Goal: Transaction & Acquisition: Purchase product/service

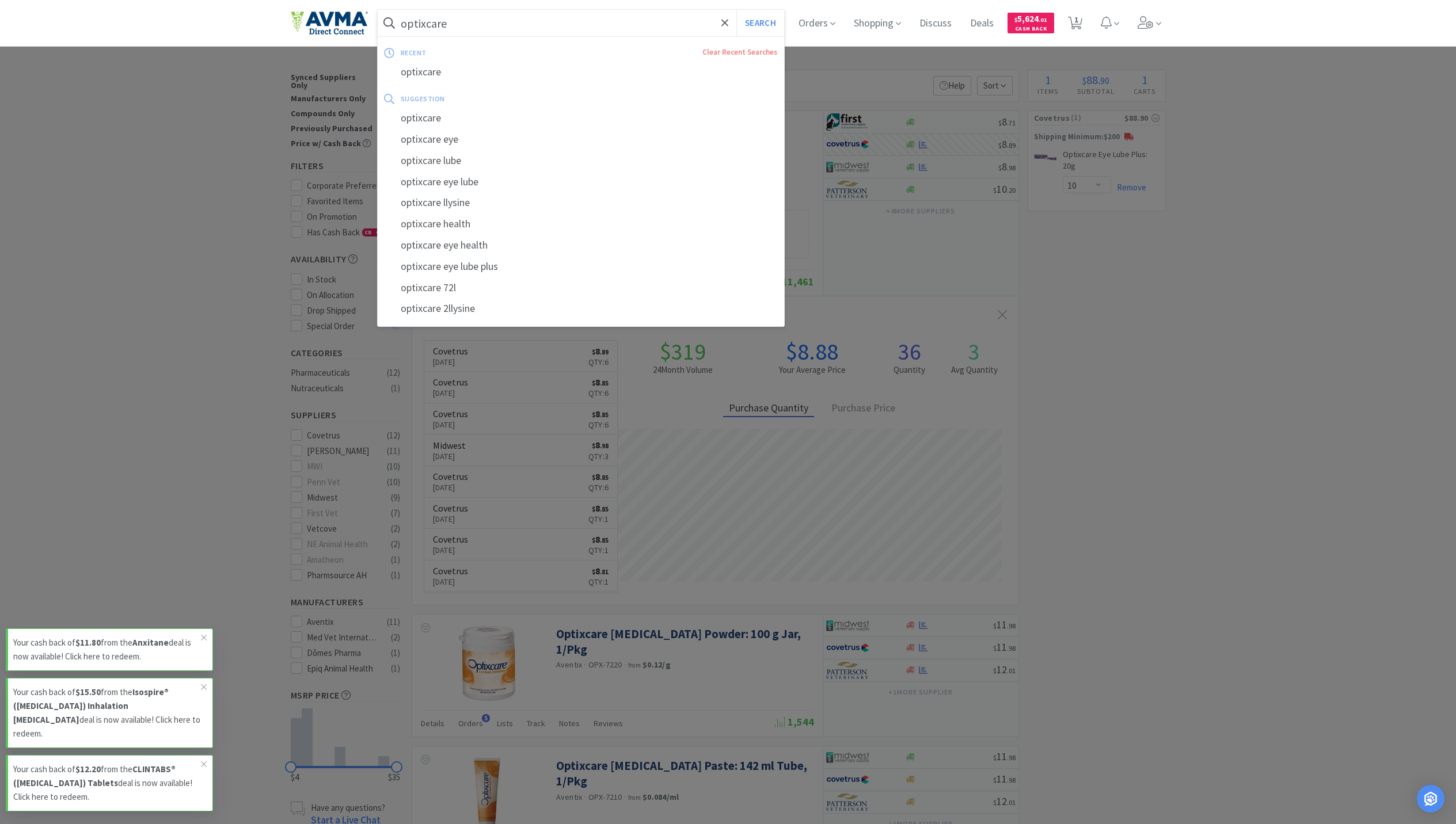
select select "10"
click at [519, 31] on input "optixcare" at bounding box center [581, 23] width 407 height 26
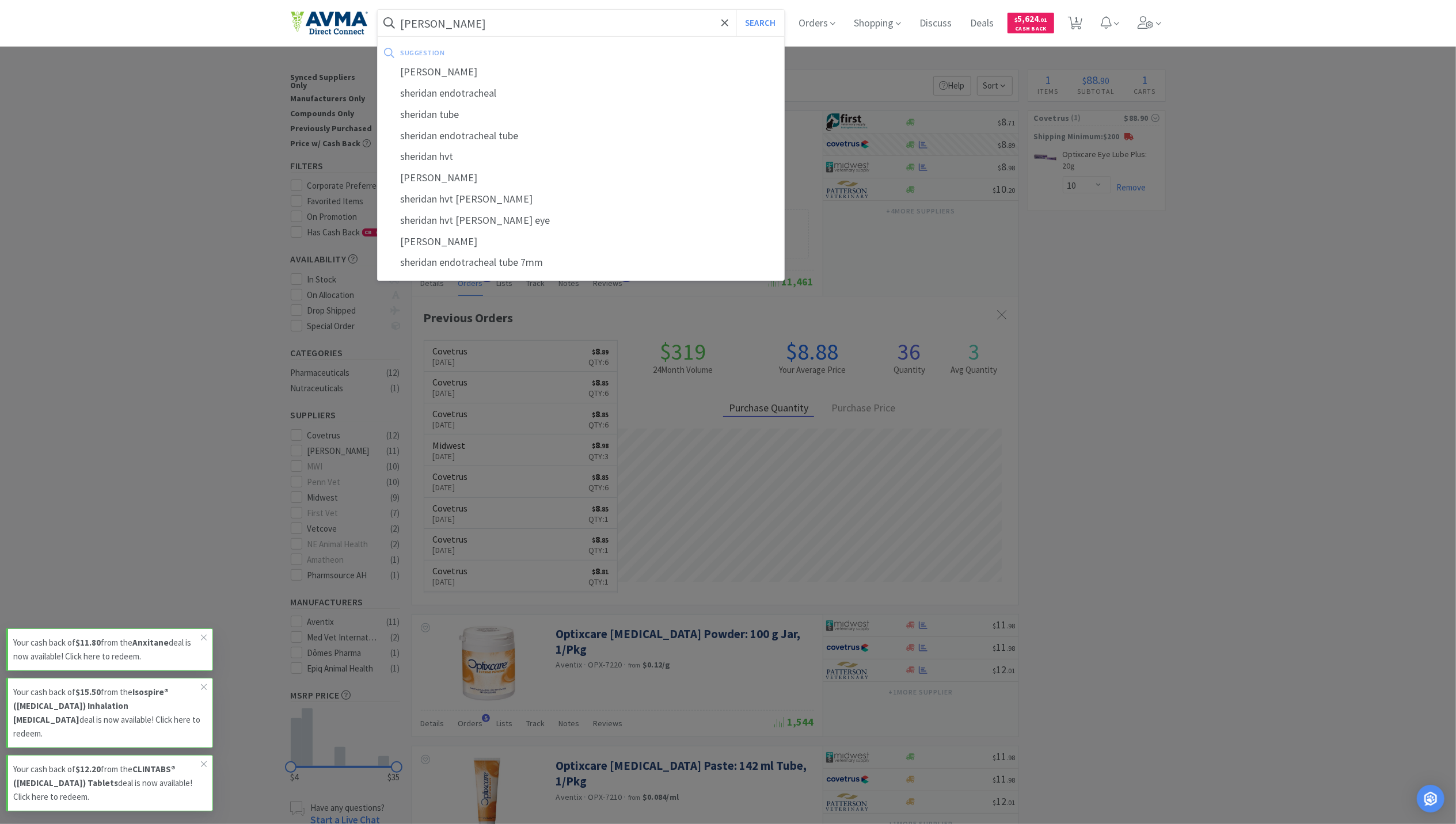
click at [737, 10] on button "Search" at bounding box center [760, 23] width 47 height 26
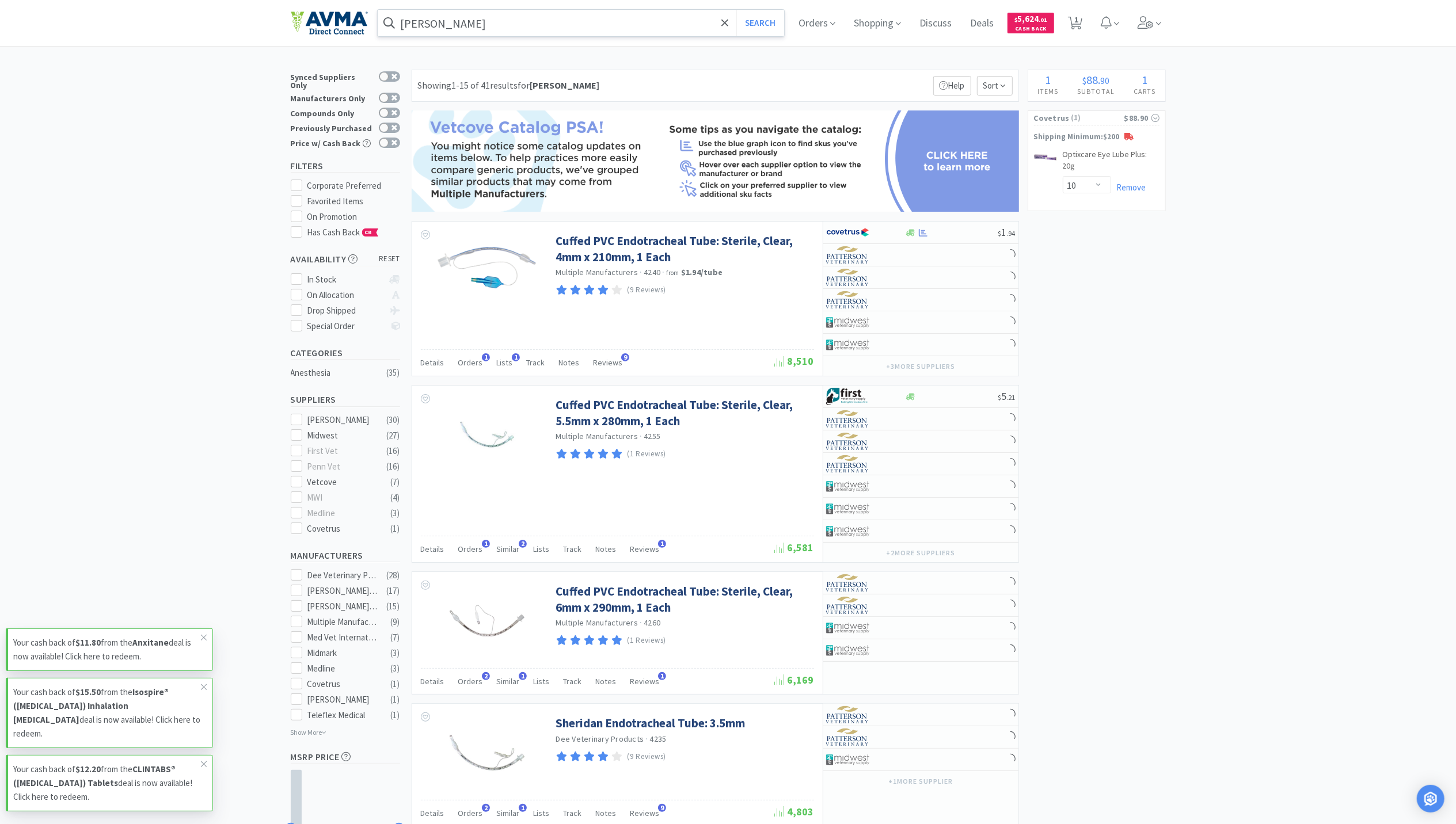
click at [572, 19] on input "[PERSON_NAME]" at bounding box center [581, 23] width 407 height 26
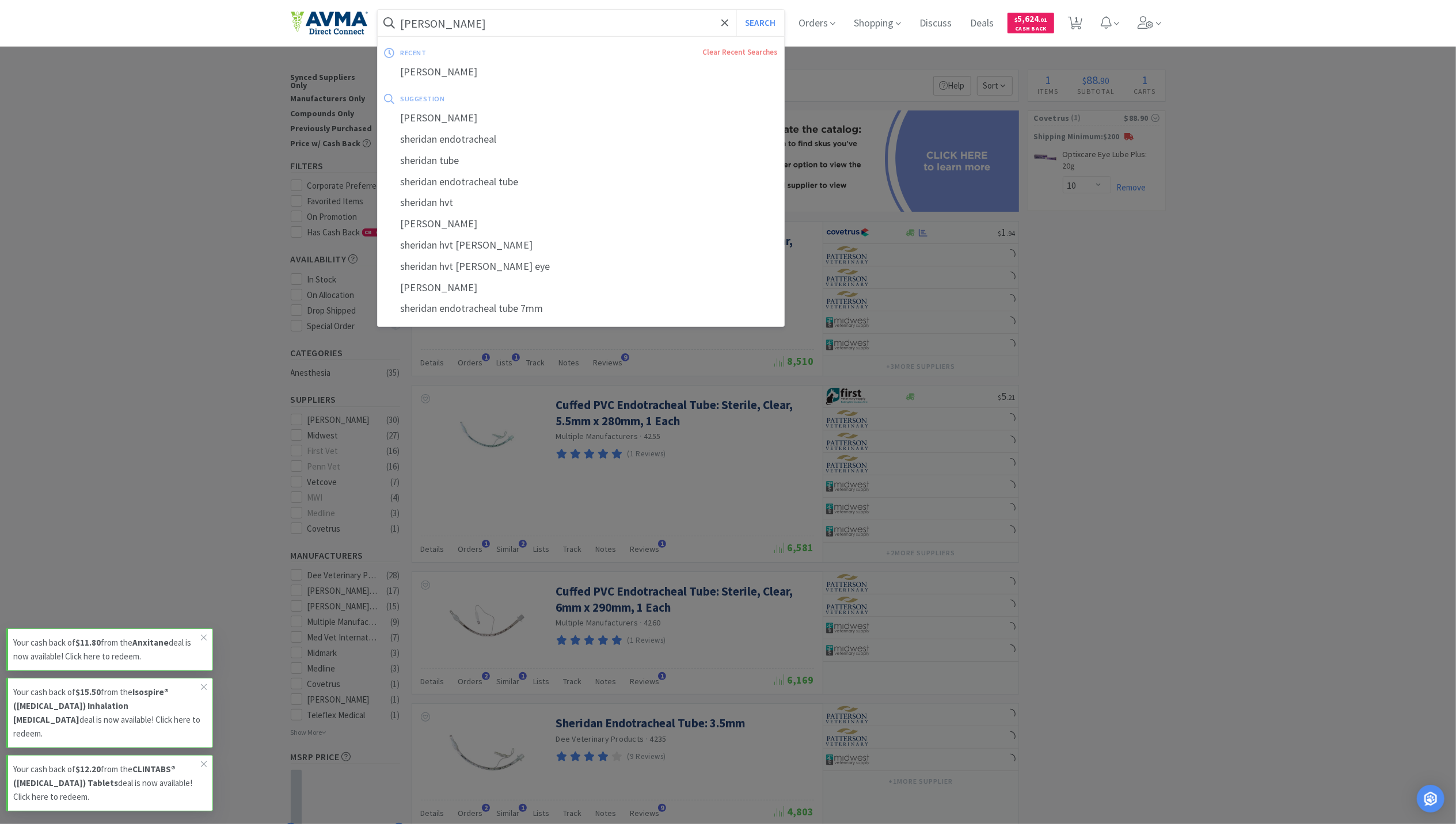
click at [502, 24] on input "[PERSON_NAME]" at bounding box center [581, 23] width 407 height 26
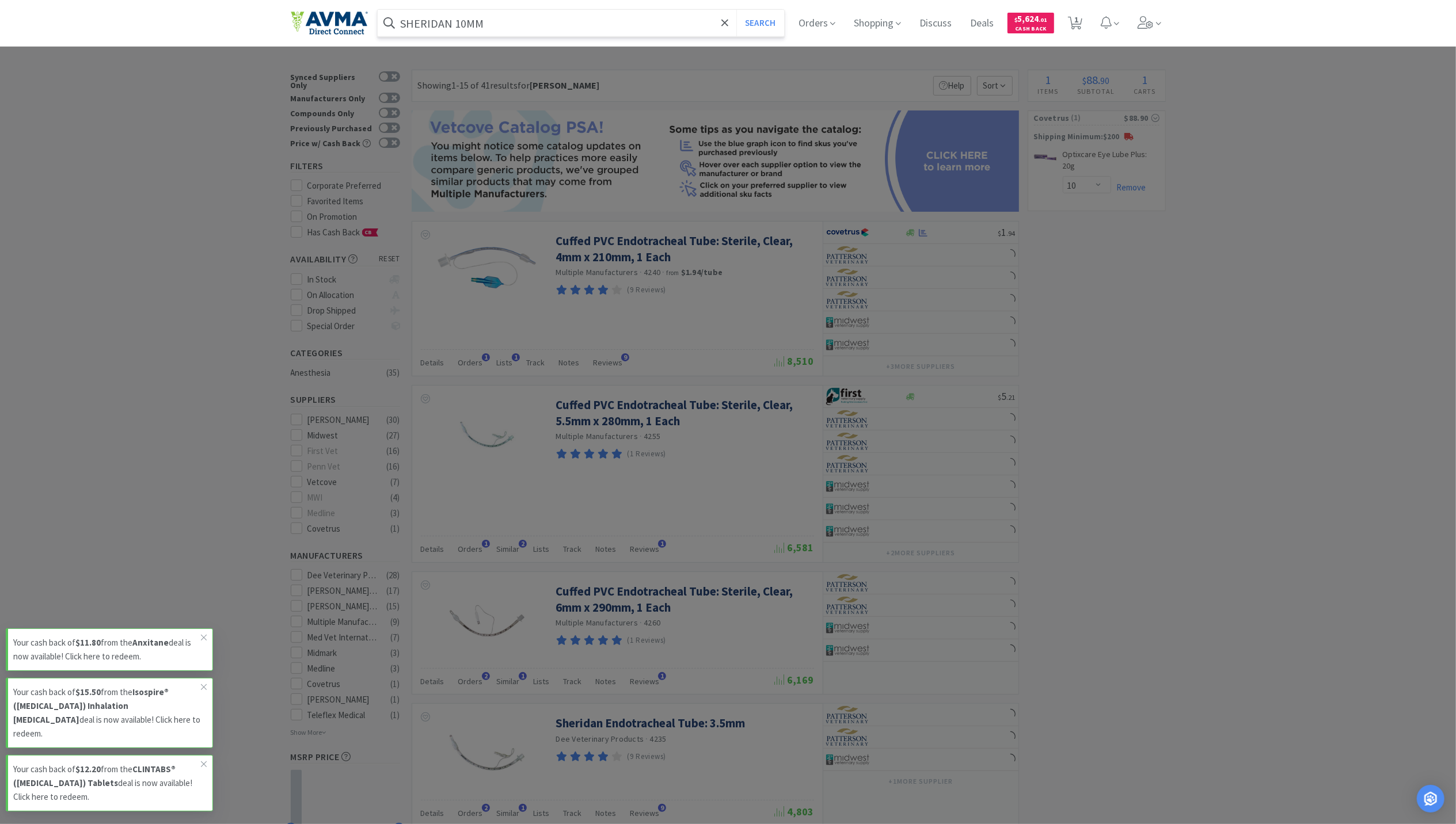
type input "SHERIDAN 10MM"
click at [737, 10] on button "Search" at bounding box center [760, 23] width 47 height 26
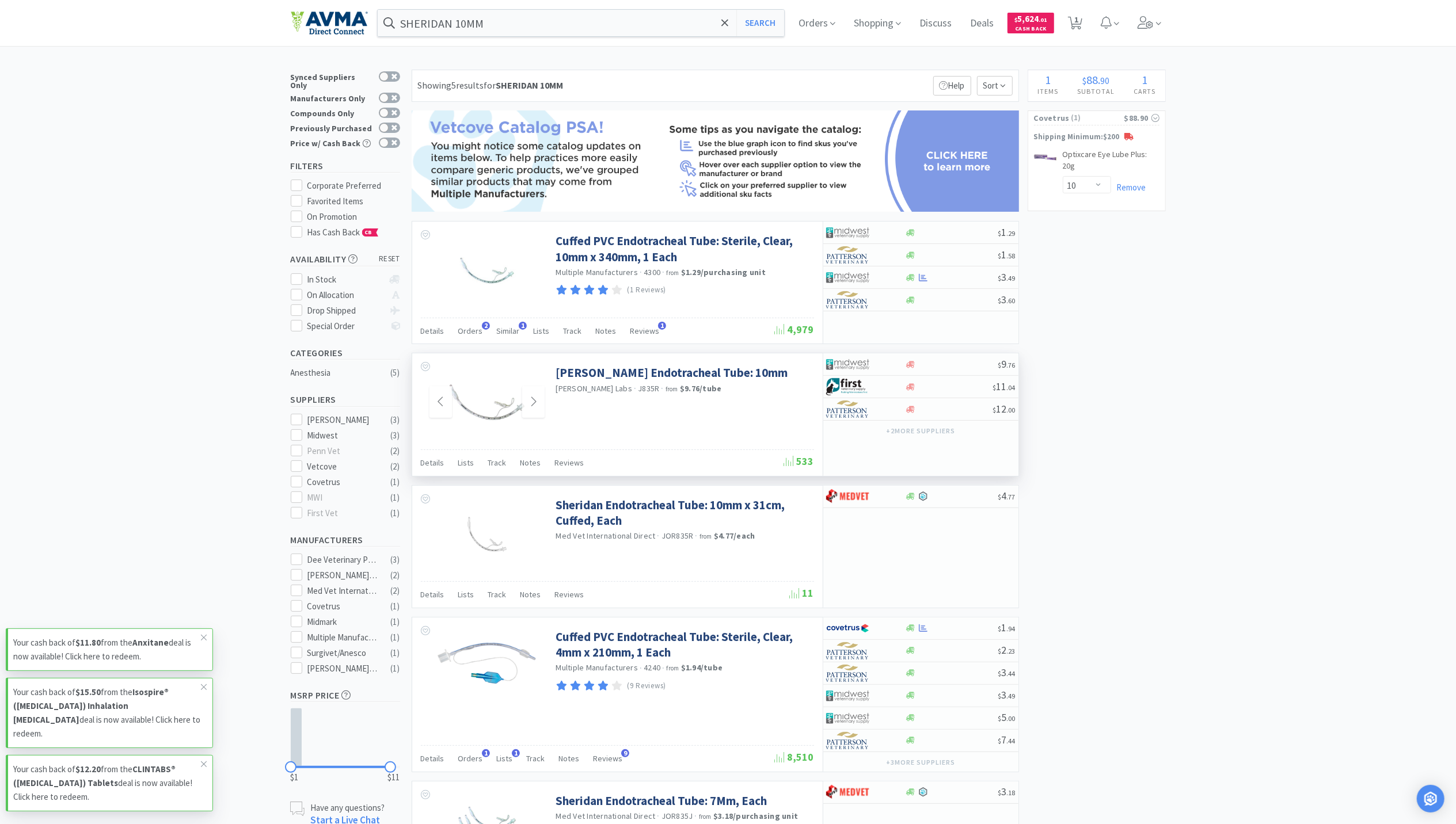
click at [514, 413] on img at bounding box center [487, 402] width 75 height 75
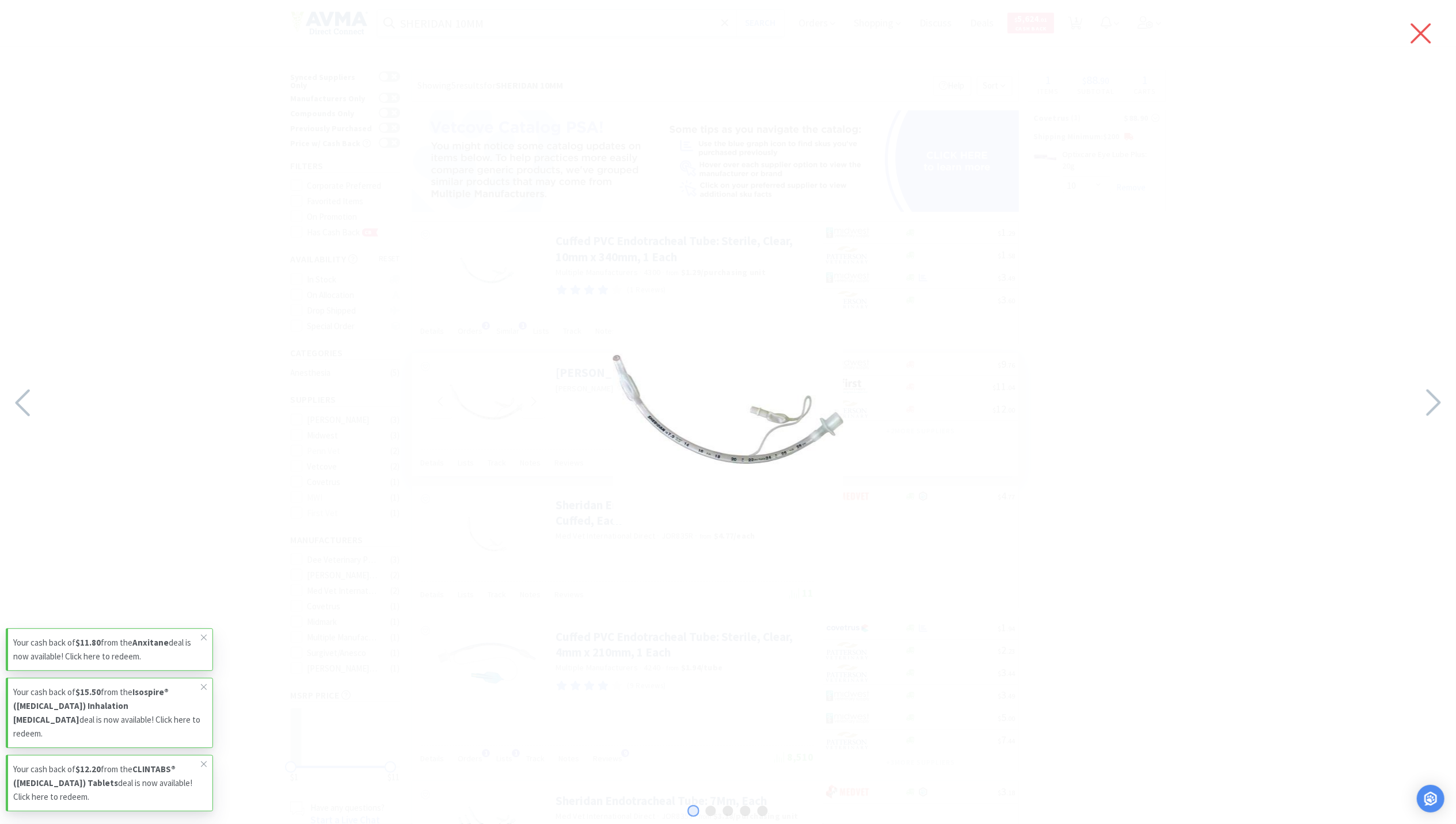
click at [1416, 24] on icon at bounding box center [1420, 33] width 25 height 32
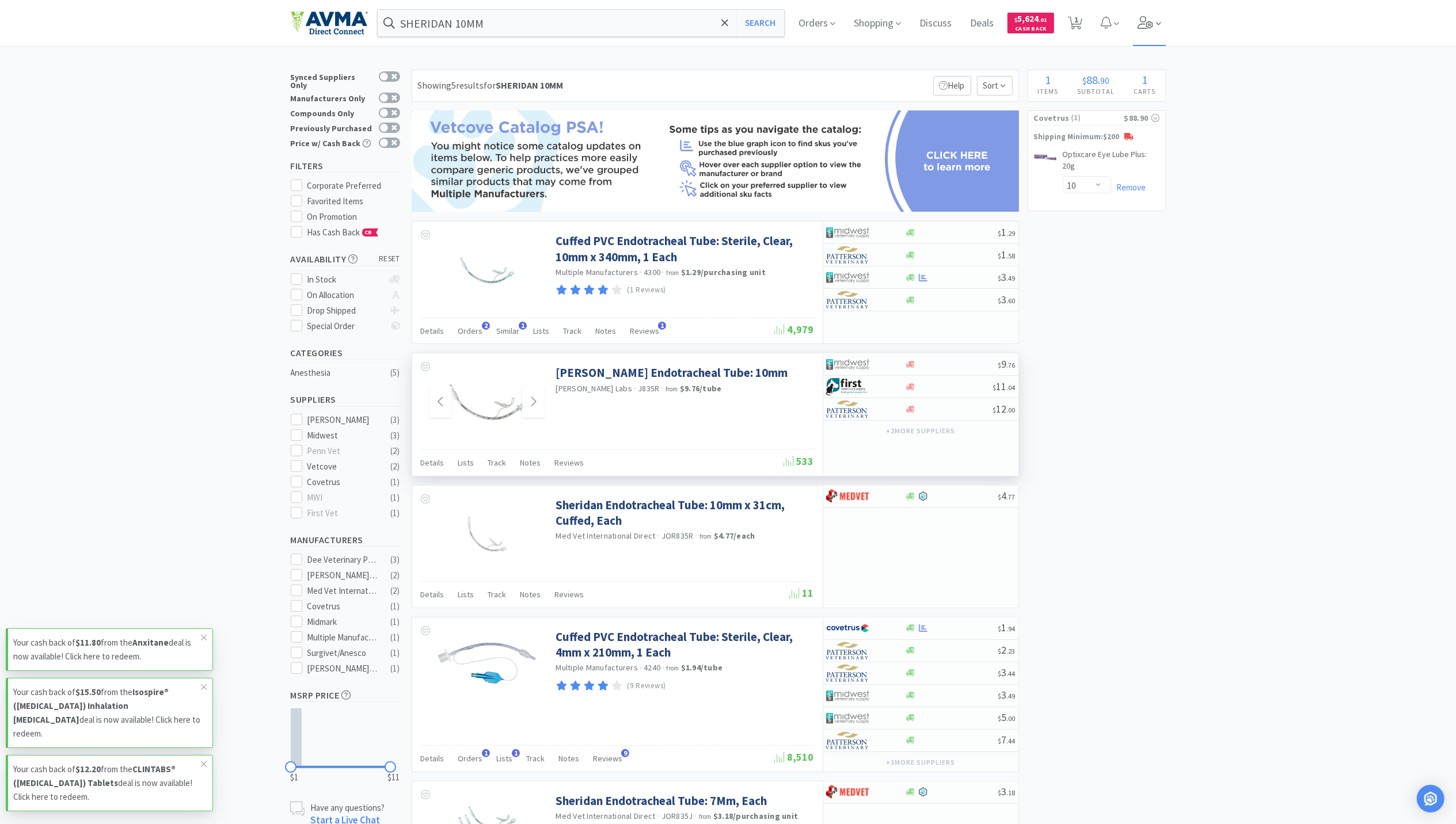
click at [1152, 23] on icon at bounding box center [1145, 23] width 16 height 13
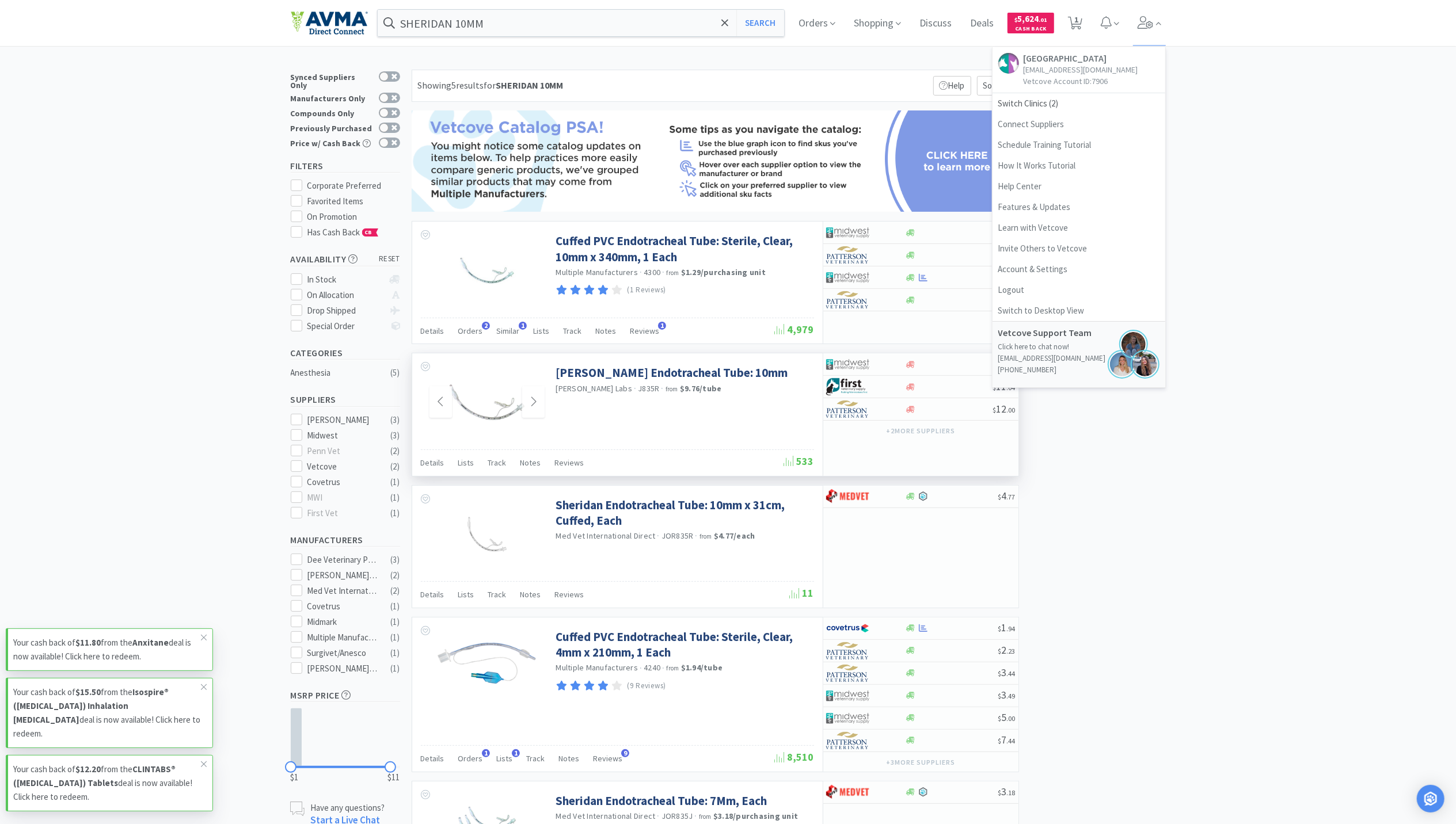
click at [1247, 236] on div "× Filter Results Synced Suppliers Only Manufacturers Only Compounds Only Previo…" at bounding box center [728, 506] width 1456 height 874
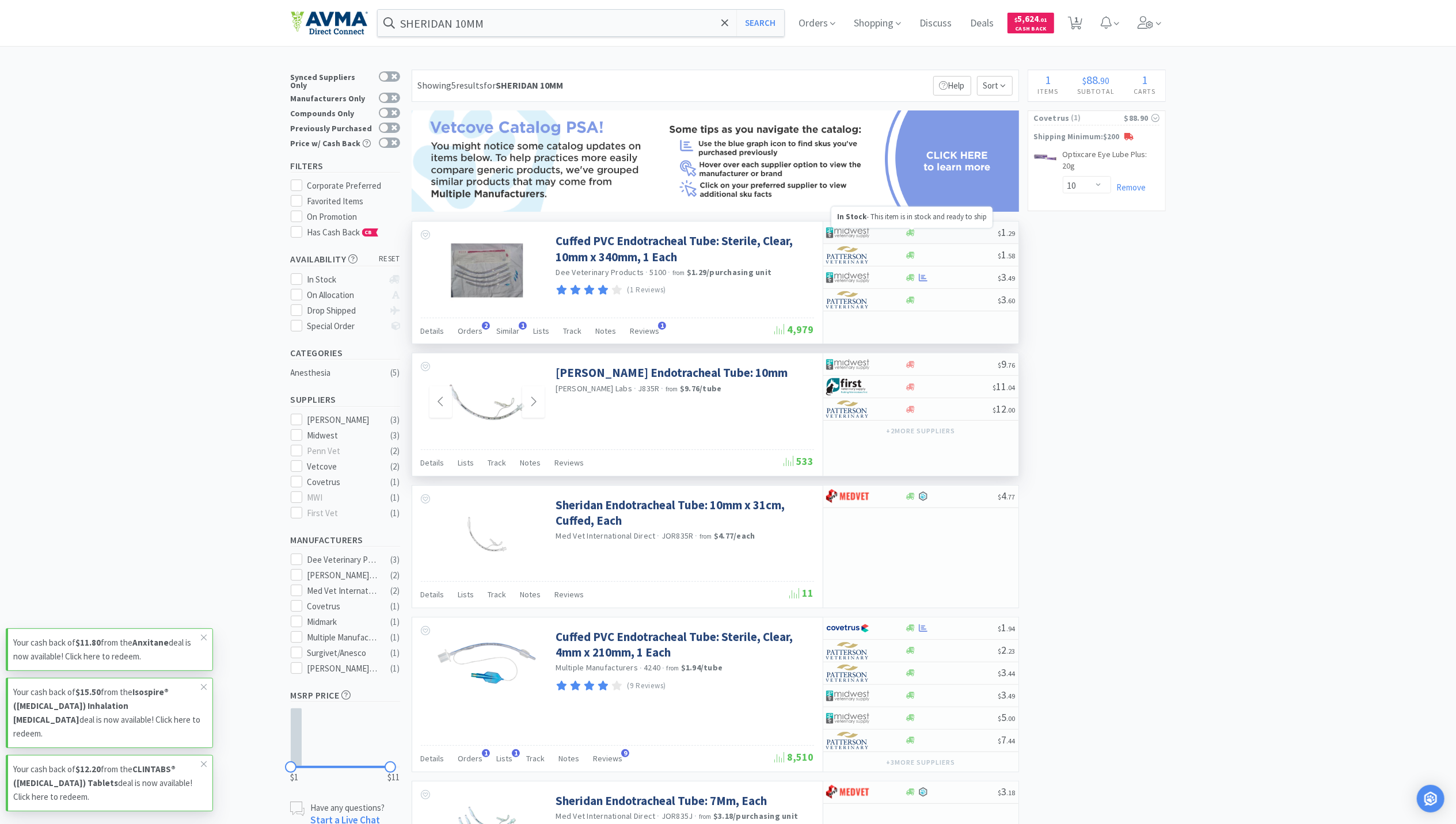
click at [907, 233] on icon at bounding box center [910, 232] width 8 height 8
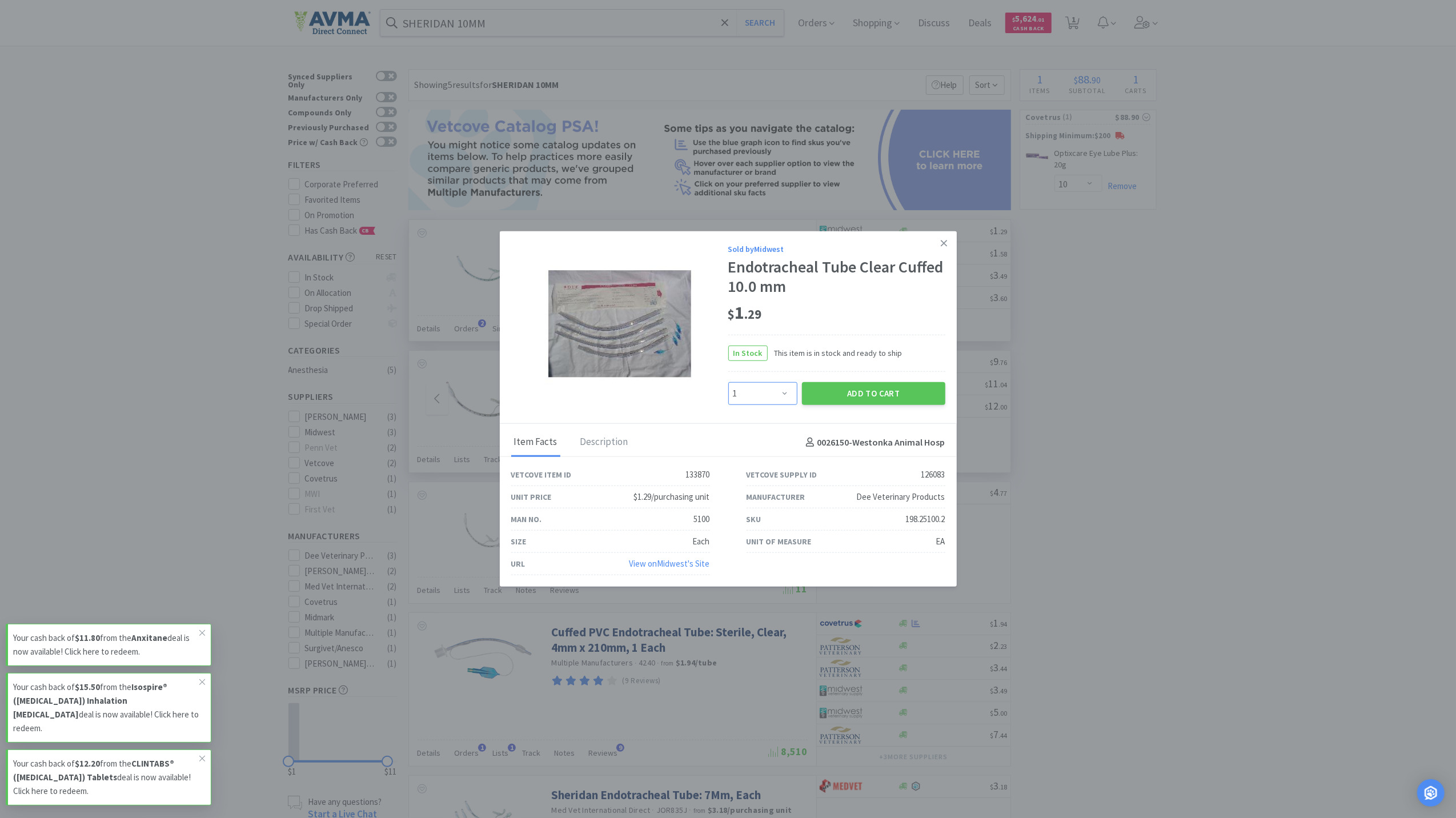
click at [783, 394] on select "Enter Quantity 1 2 3 4 5 6 7 8 9 10 11 12 13 14 15 16 17 18 19 20 Enter Quantity" at bounding box center [763, 393] width 69 height 23
select select "2"
click at [728, 382] on select "Enter Quantity 1 2 3 4 5 6 7 8 9 10 11 12 13 14 15 16 17 18 19 20 Enter Quantity" at bounding box center [763, 393] width 69 height 23
click at [901, 377] on div "Sold by Midwest Endotracheal Tube Clear Cuffed 10.0 mm $ 1 . 29 In Stock This i…" at bounding box center [837, 324] width 217 height 163
click at [878, 382] on button "Add to Cart" at bounding box center [874, 393] width 144 height 23
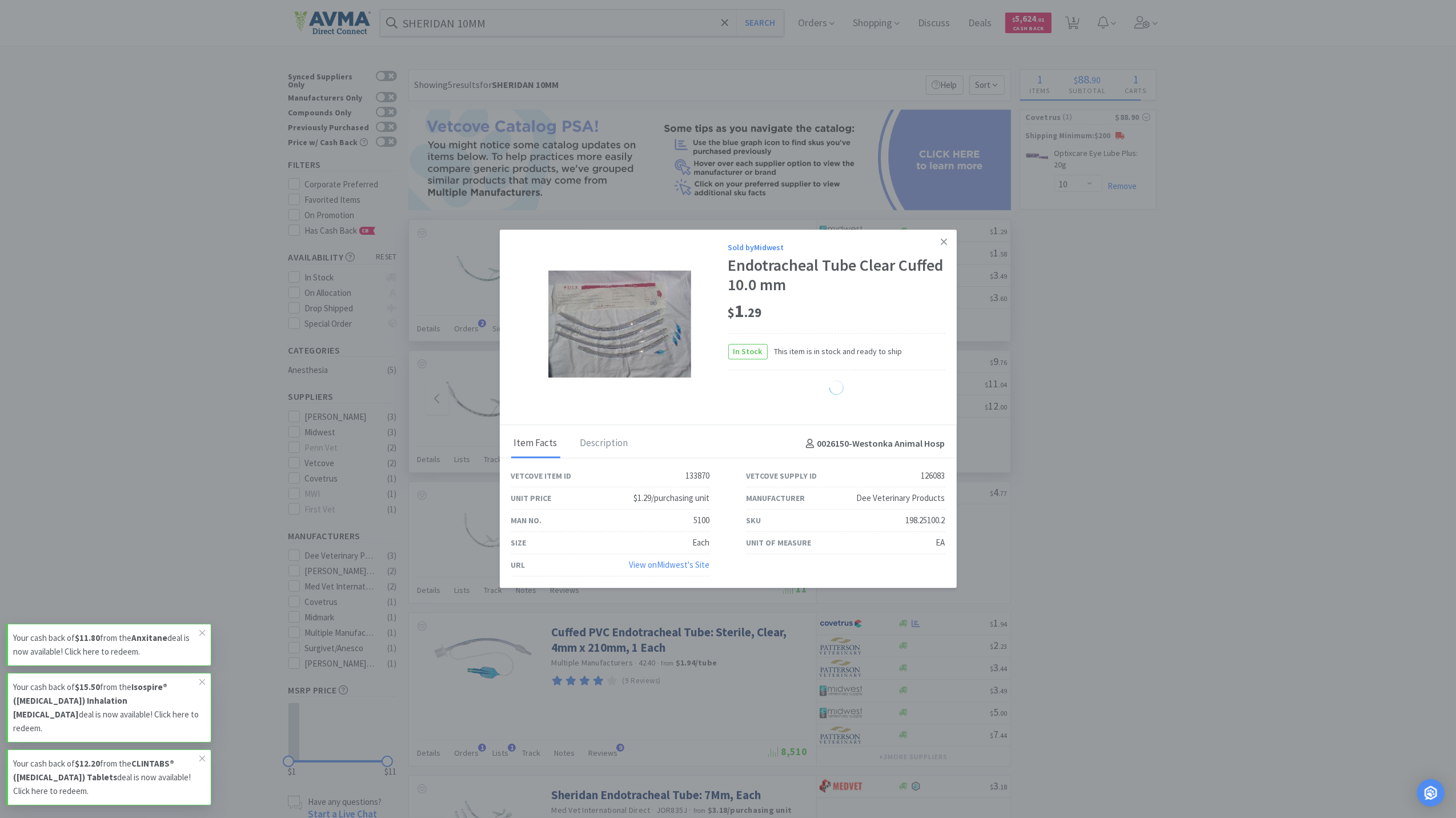
select select "2"
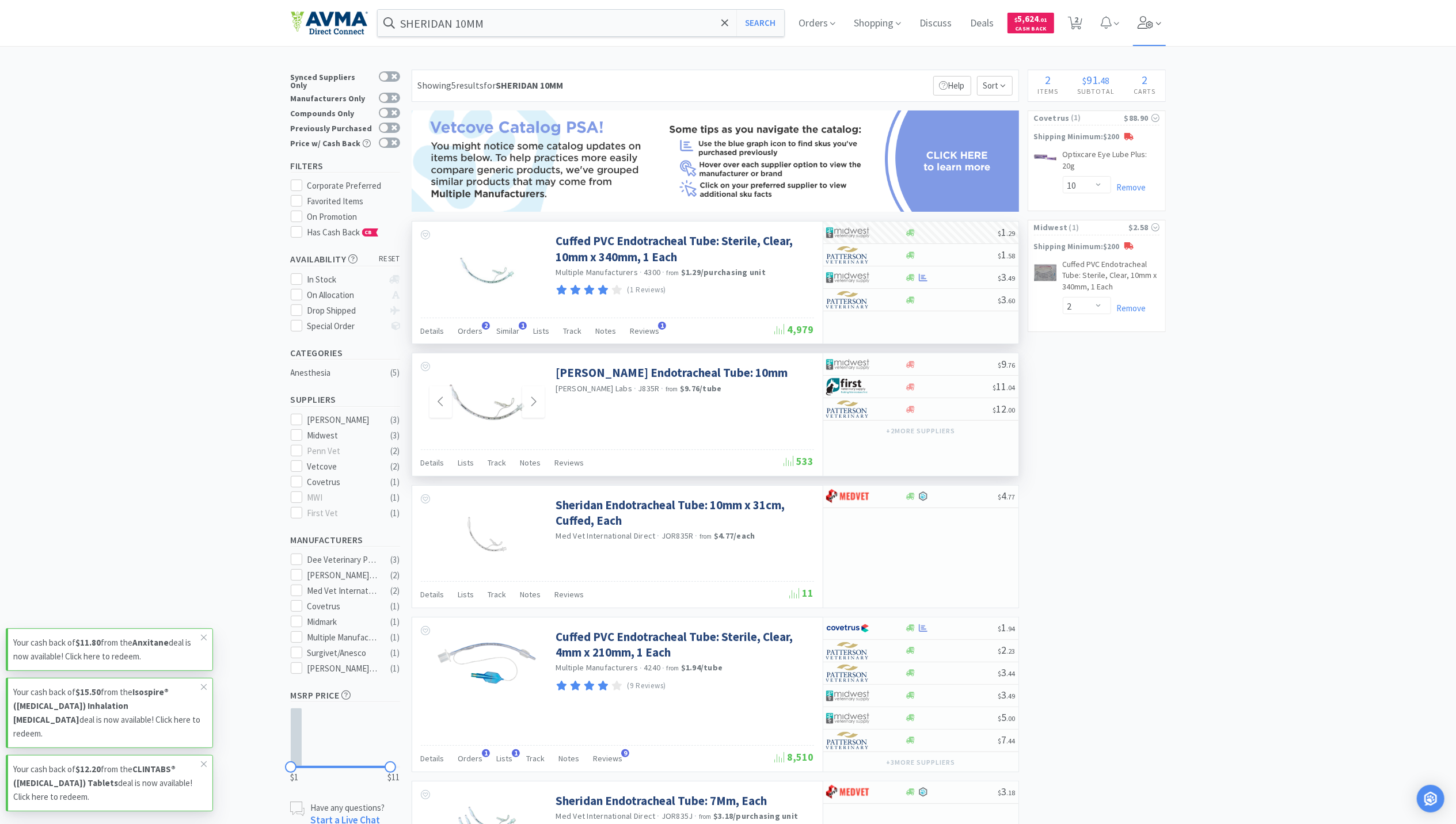
click at [1154, 19] on icon at bounding box center [1145, 23] width 16 height 13
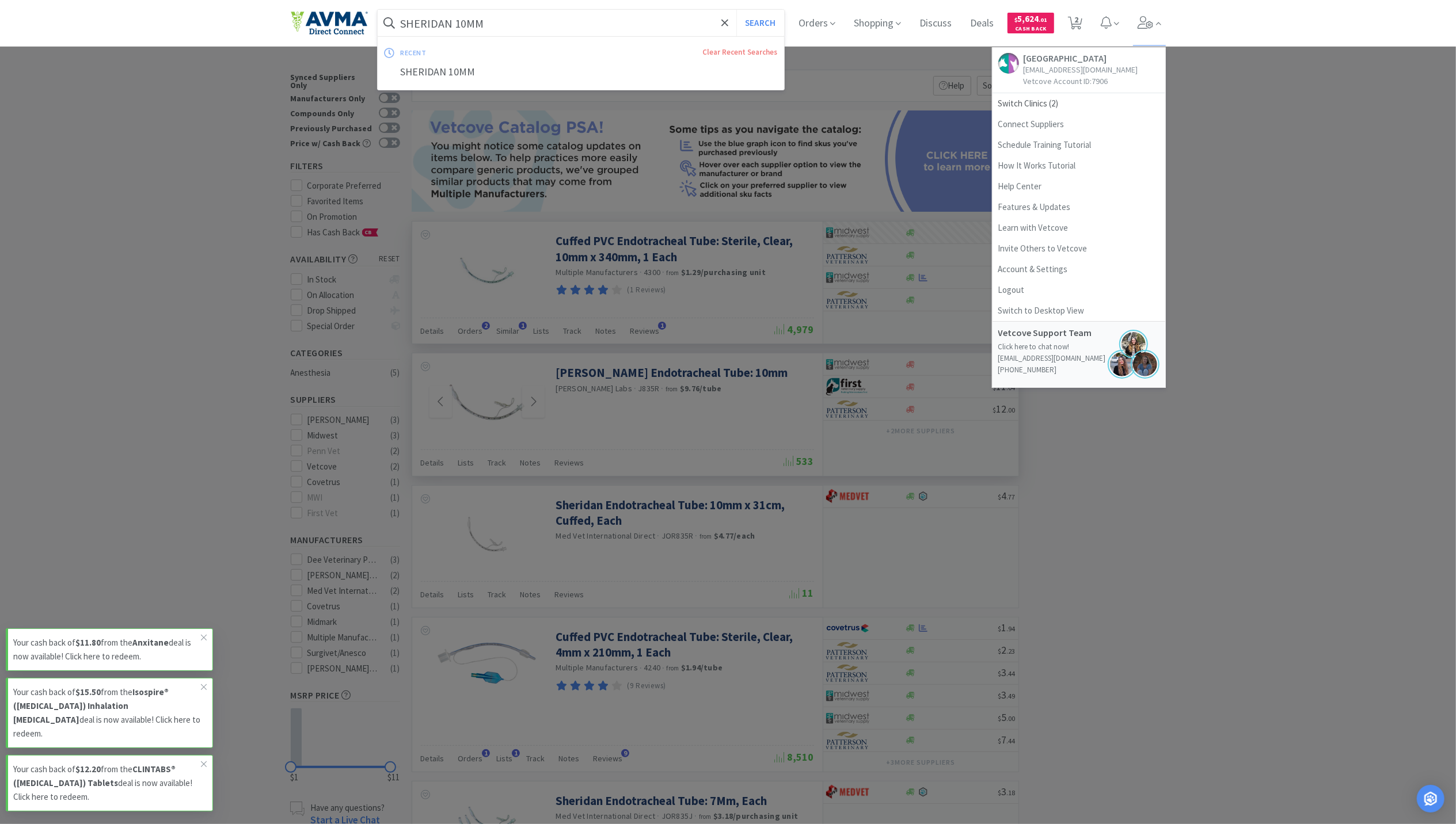
click at [510, 12] on input "SHERIDAN 10MM" at bounding box center [581, 23] width 407 height 26
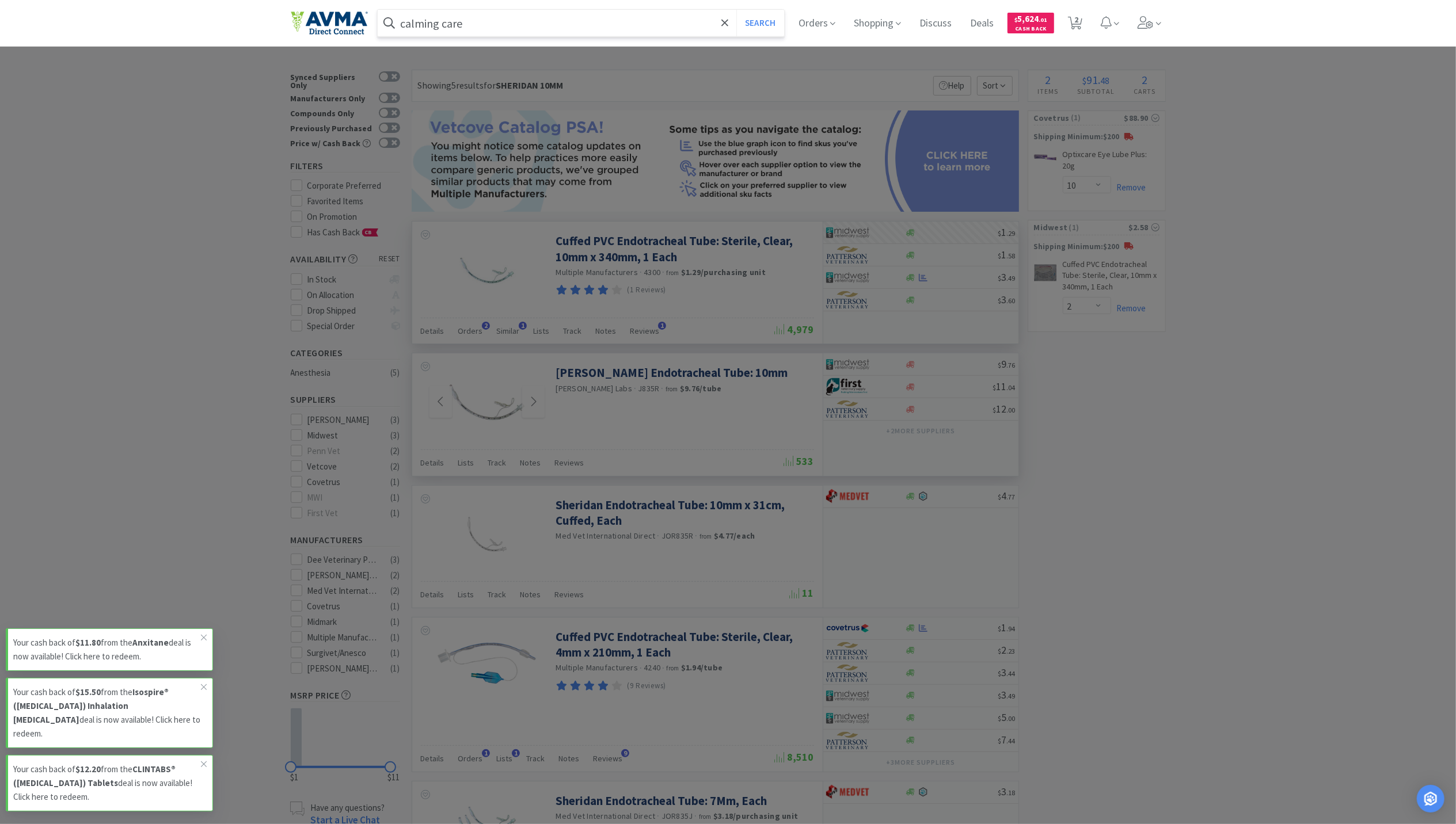
type input "calming care"
click at [737, 10] on button "Search" at bounding box center [760, 23] width 47 height 26
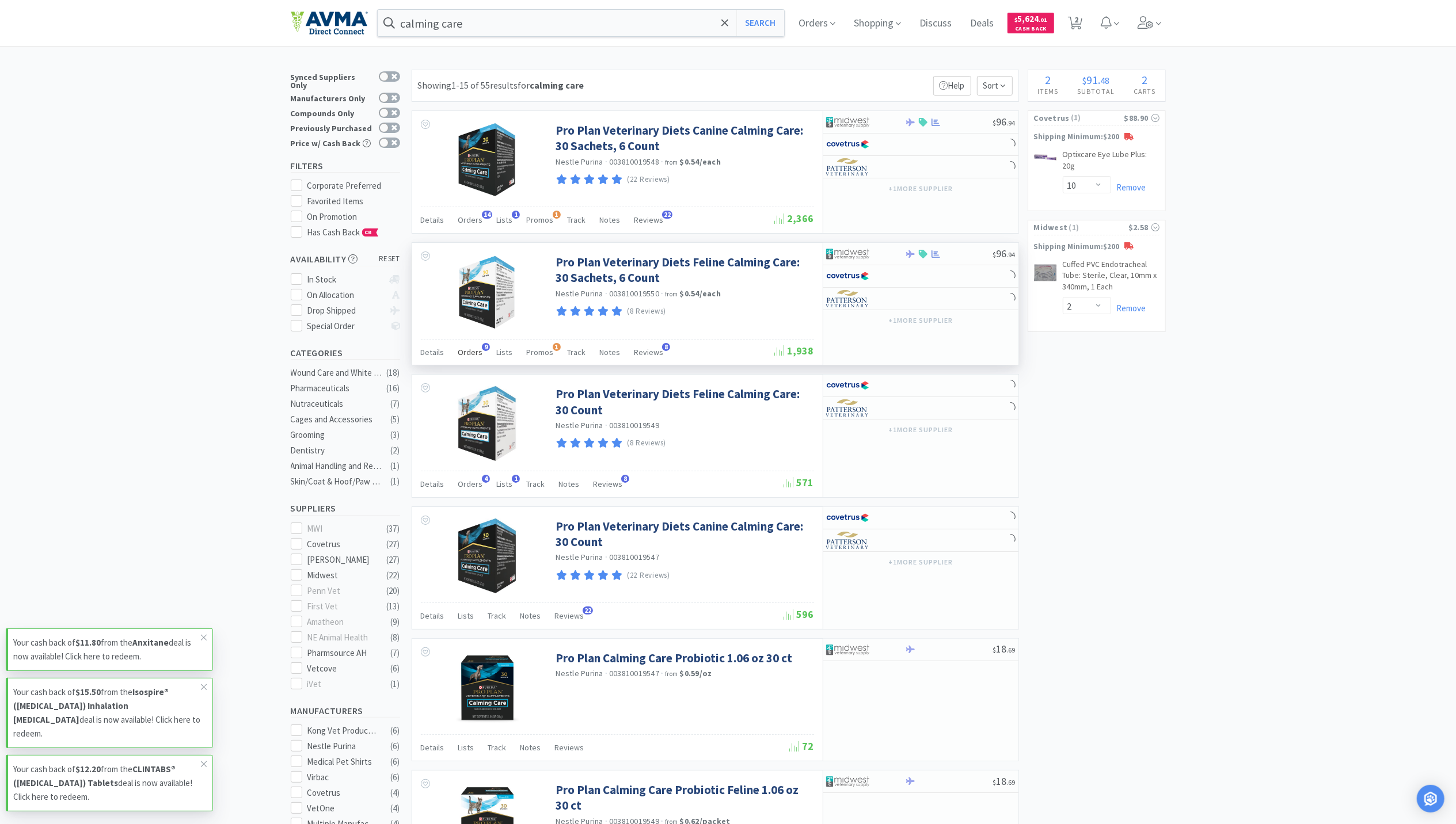
click at [470, 352] on span "Orders" at bounding box center [470, 351] width 25 height 10
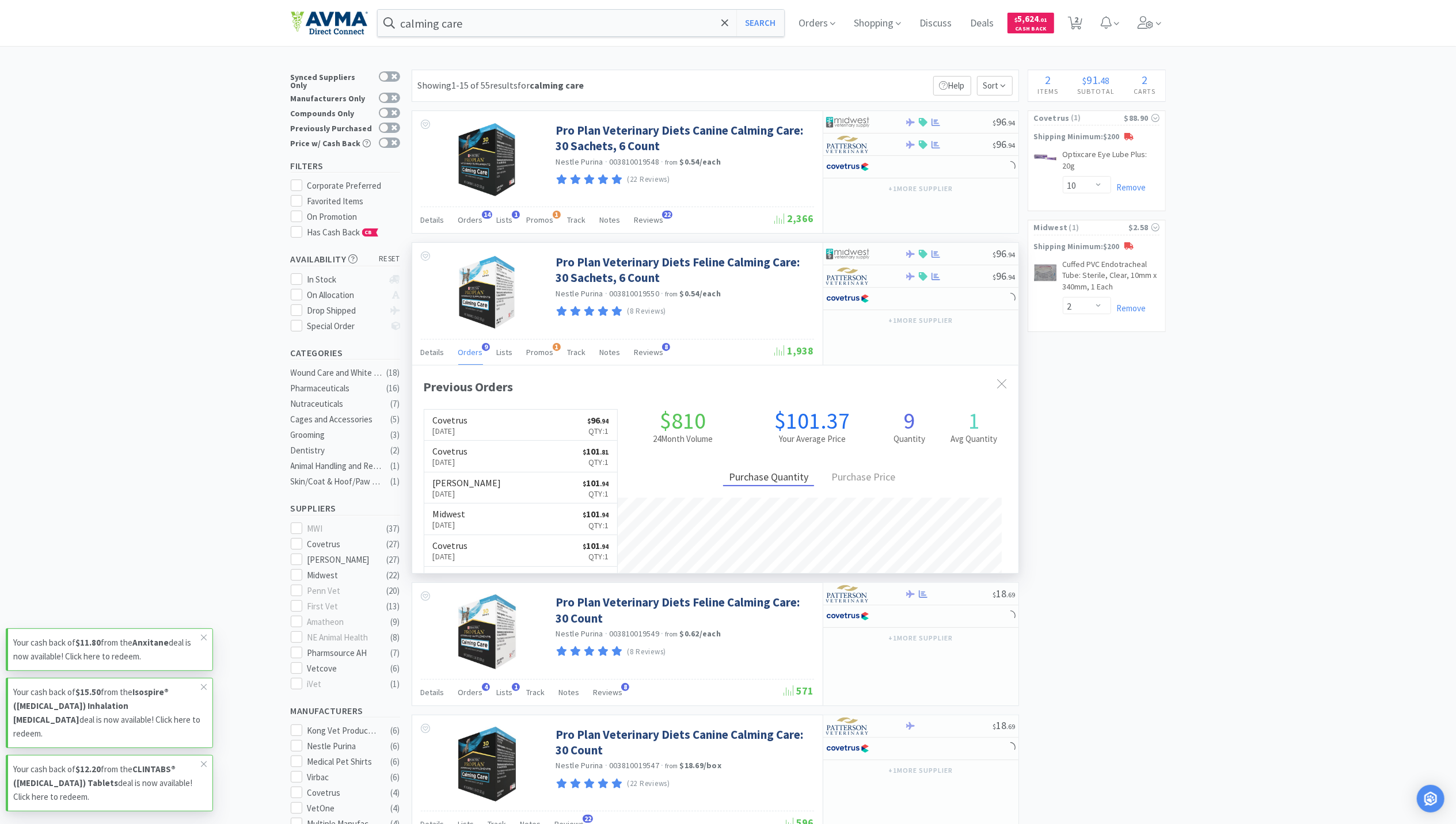
scroll to position [309, 606]
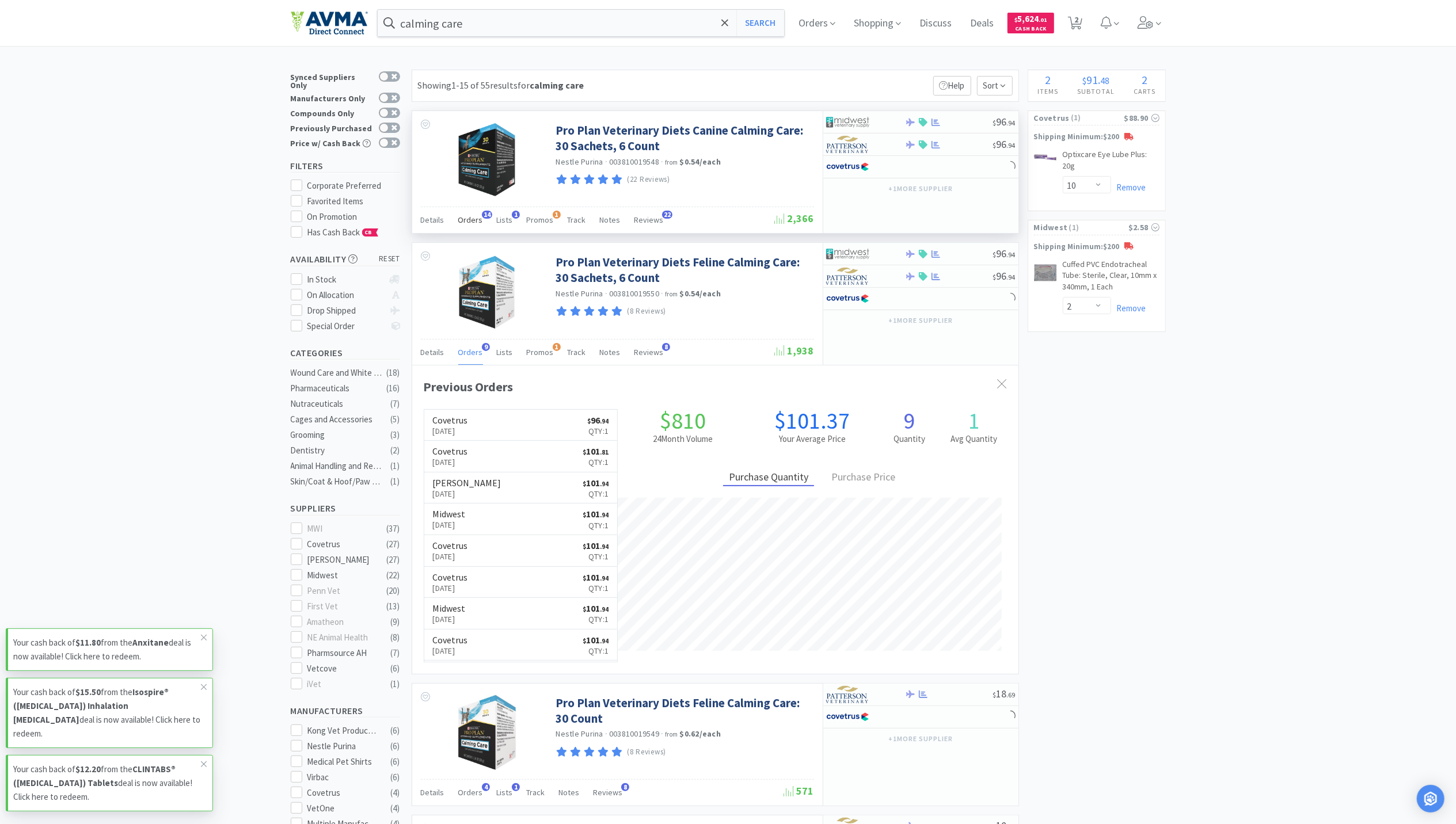
click at [467, 225] on span "Orders" at bounding box center [470, 219] width 25 height 10
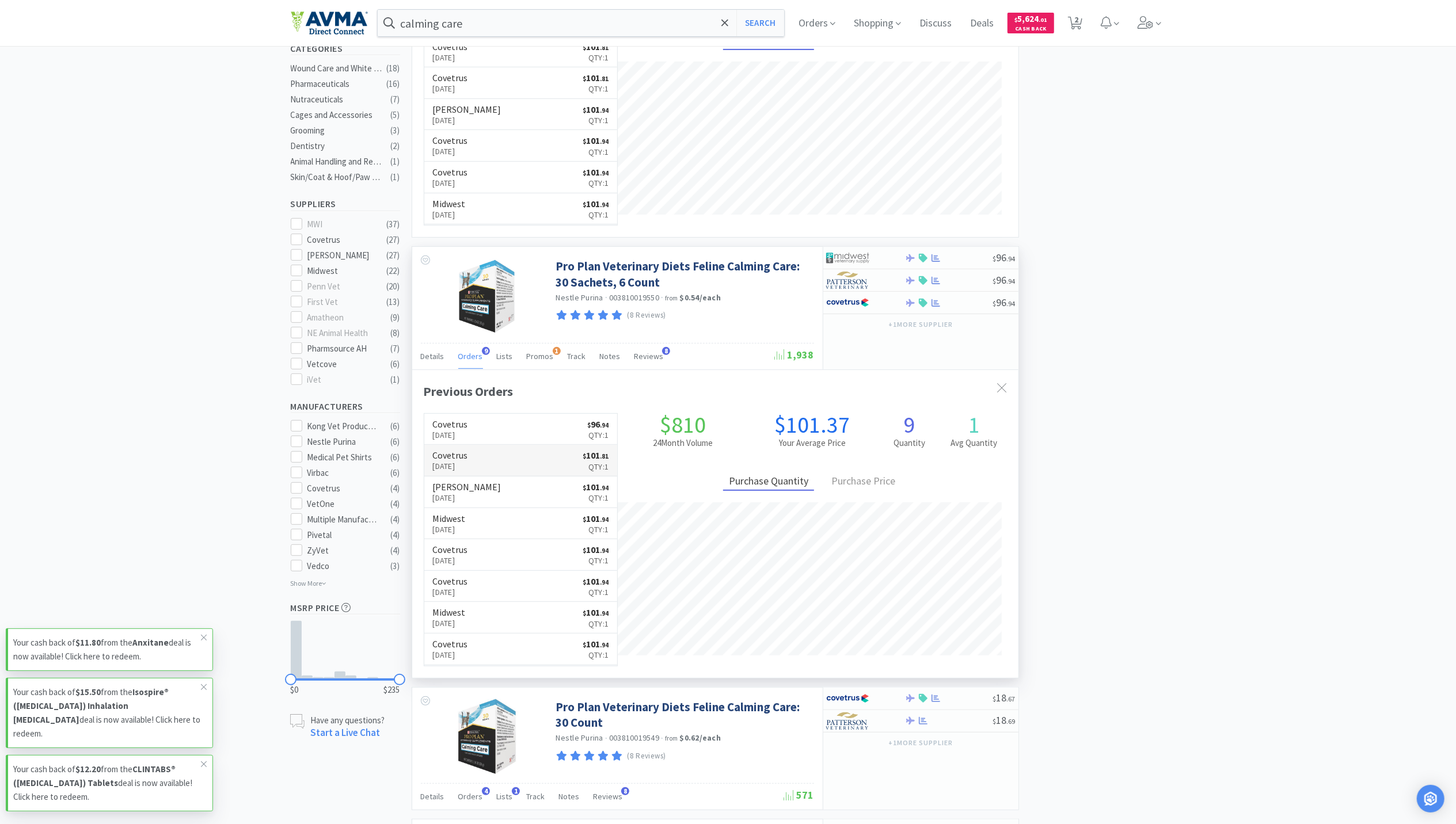
scroll to position [307, 0]
click at [444, 437] on p "[DATE]" at bounding box center [450, 432] width 36 height 13
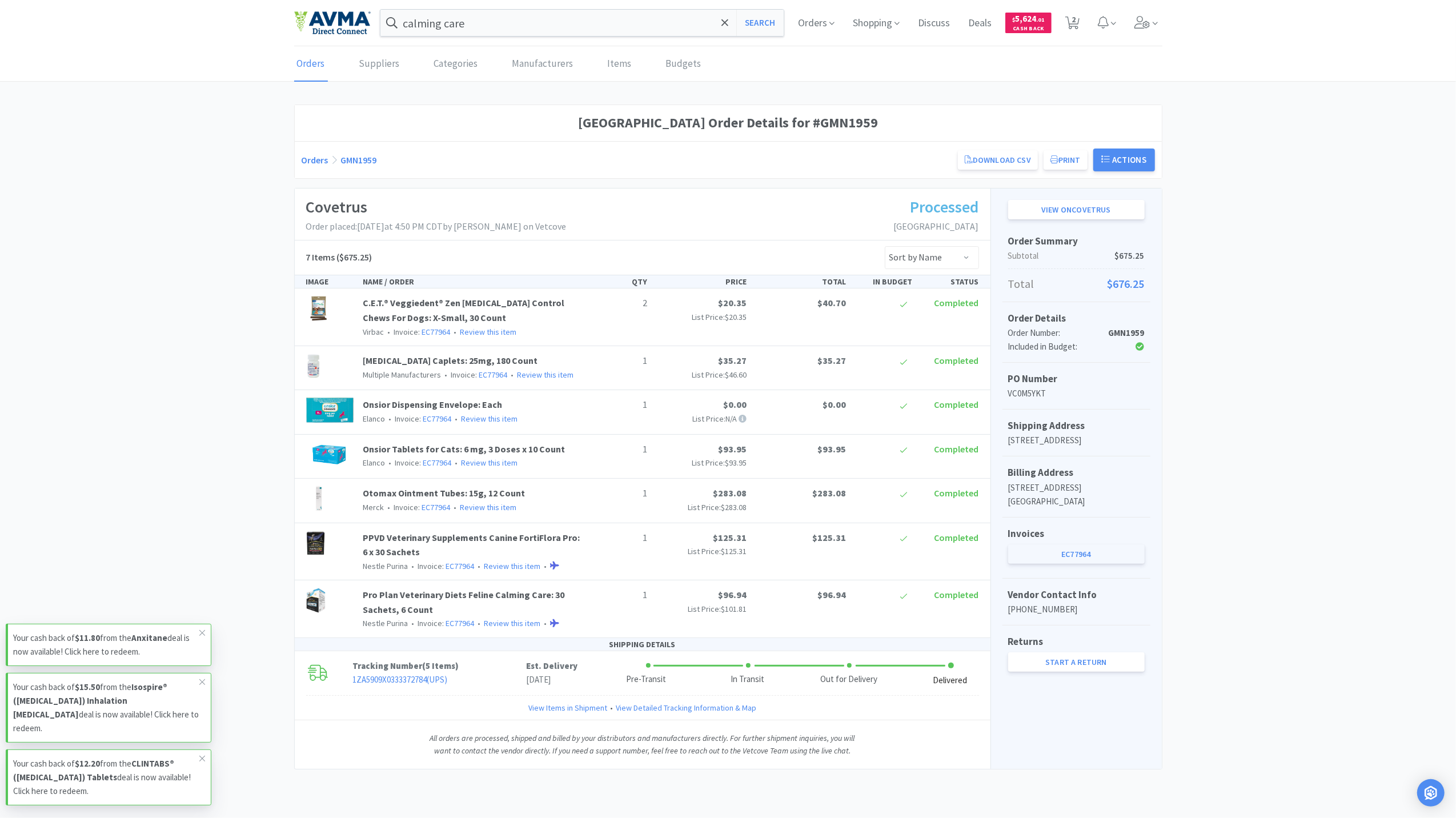
click at [1084, 564] on link "EC77964" at bounding box center [1076, 553] width 136 height 19
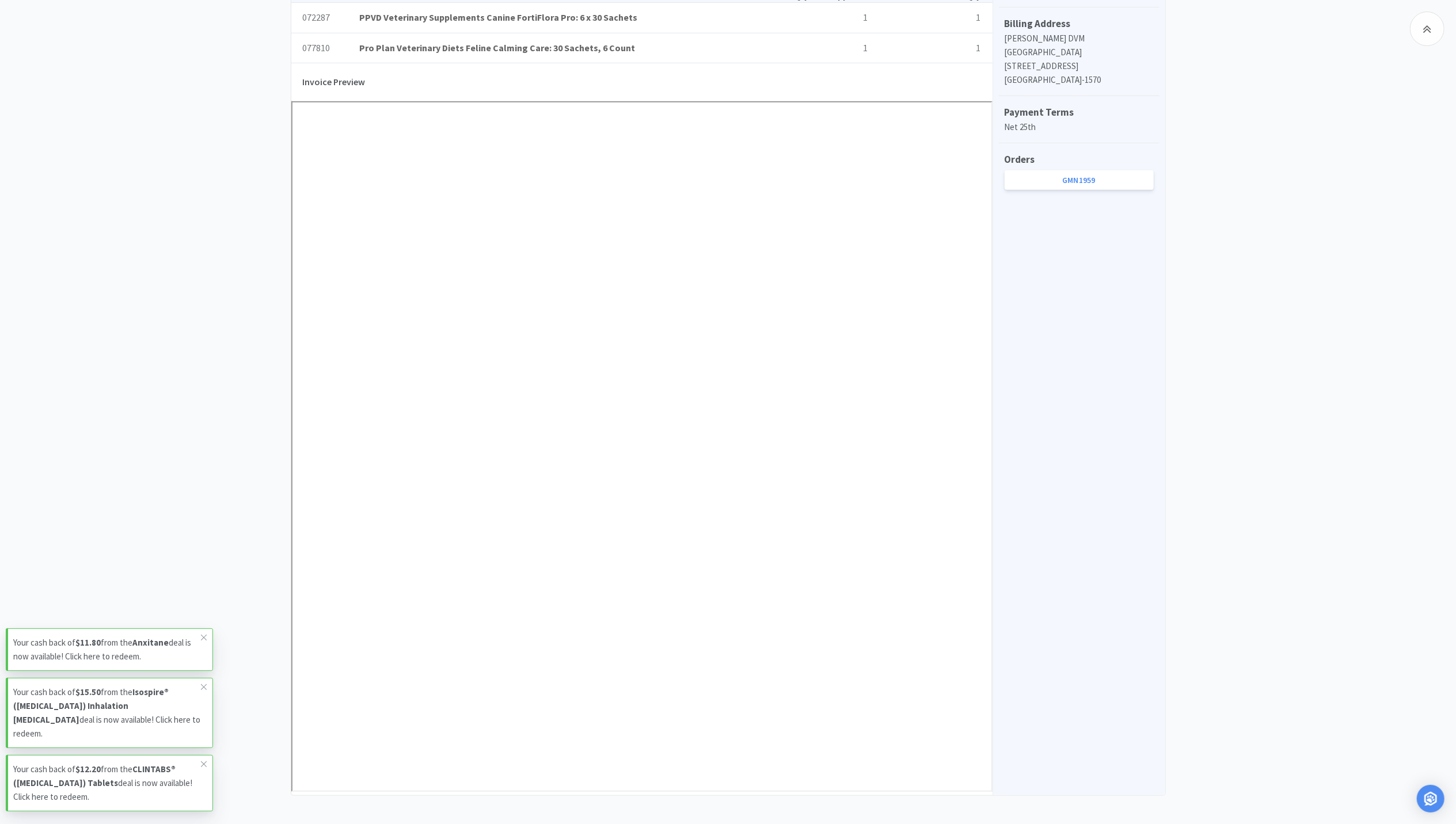
scroll to position [567, 0]
